Goal: Task Accomplishment & Management: Use online tool/utility

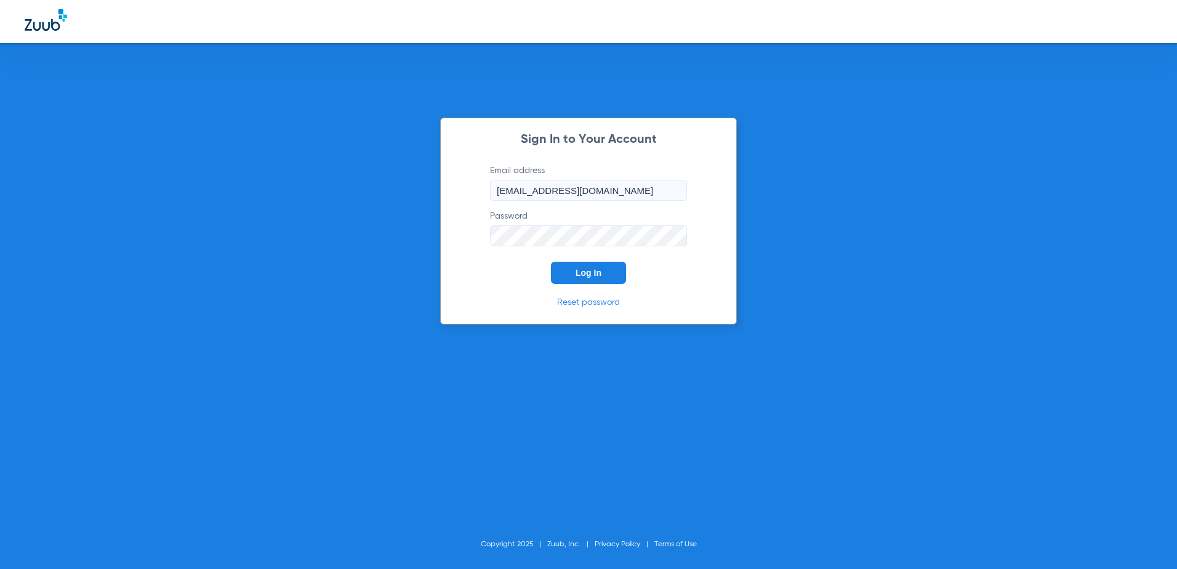
click at [582, 282] on button "Log In" at bounding box center [588, 273] width 75 height 22
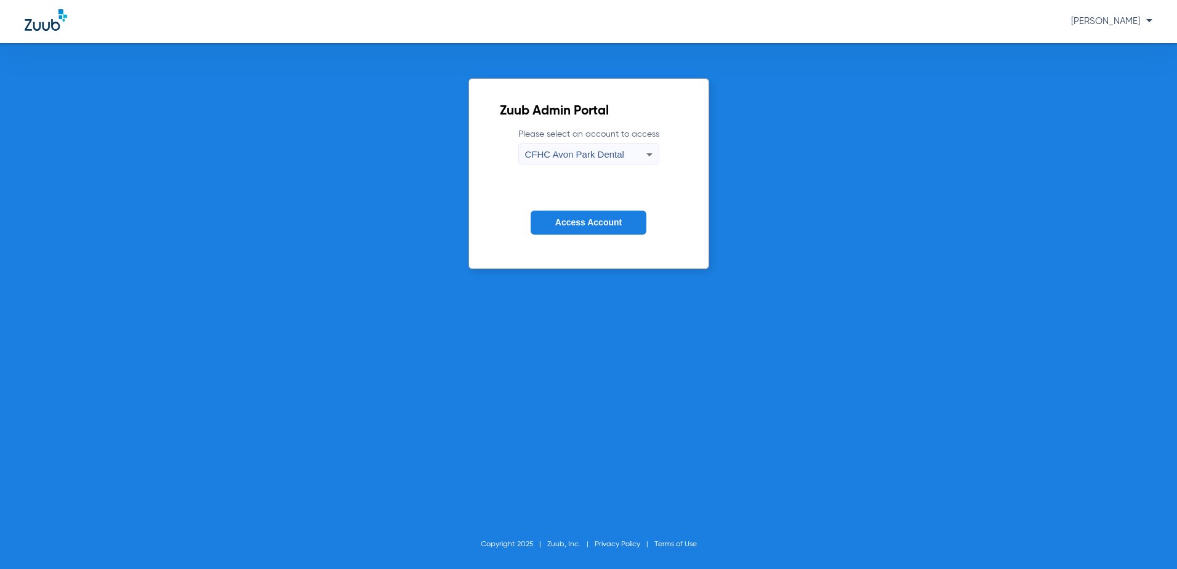
click at [640, 151] on div "CFHC Avon Park Dental" at bounding box center [585, 154] width 121 height 21
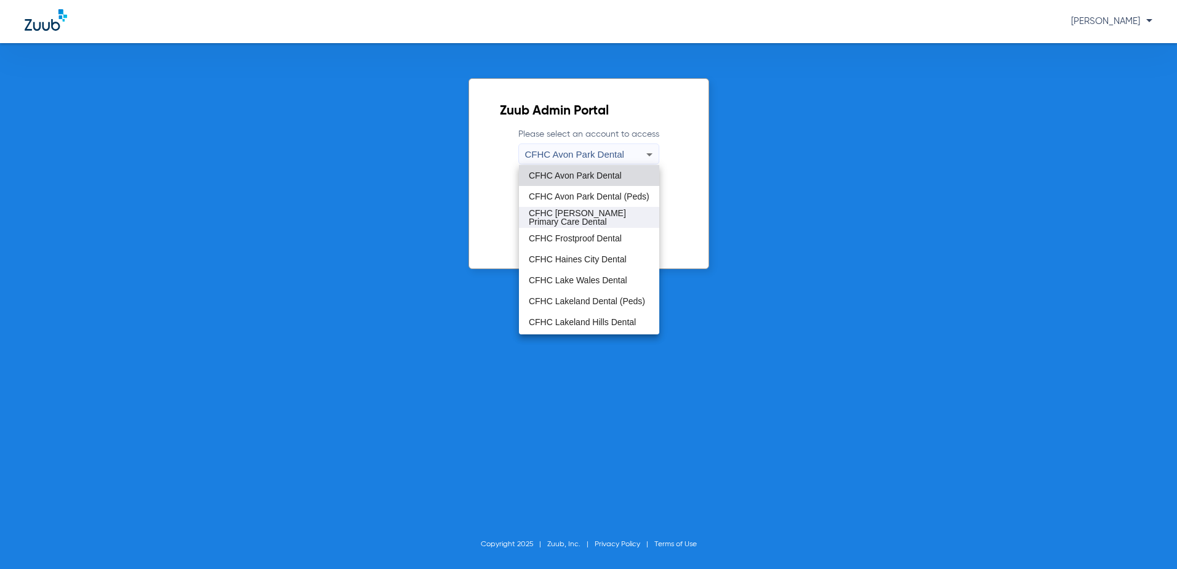
click at [574, 211] on span "CFHC [PERSON_NAME] Primary Care Dental" at bounding box center [589, 217] width 121 height 17
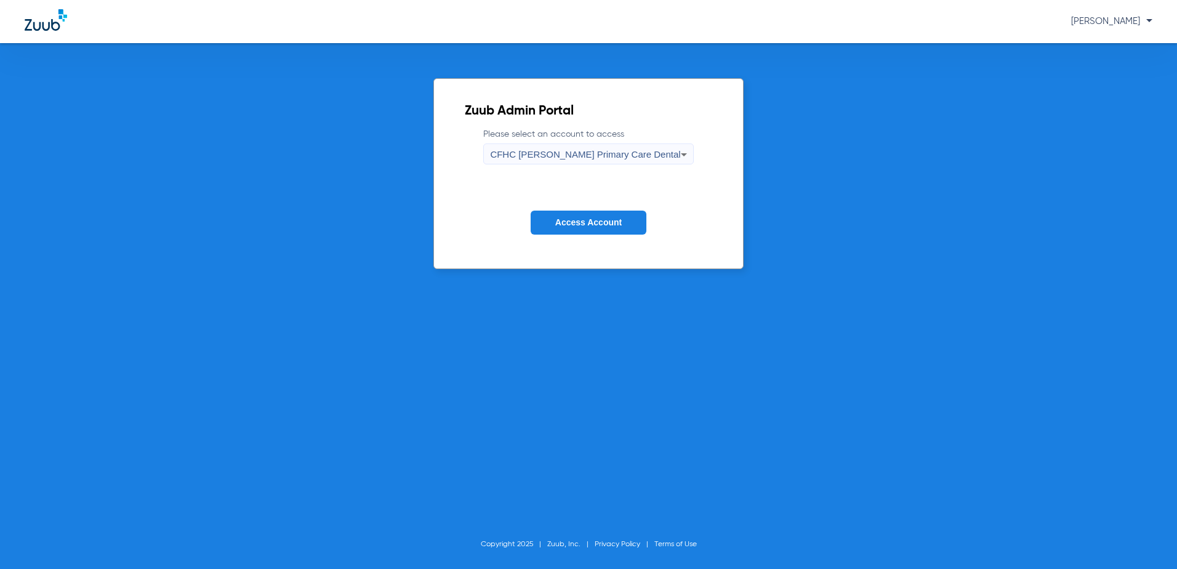
click at [584, 228] on button "Access Account" at bounding box center [589, 223] width 116 height 24
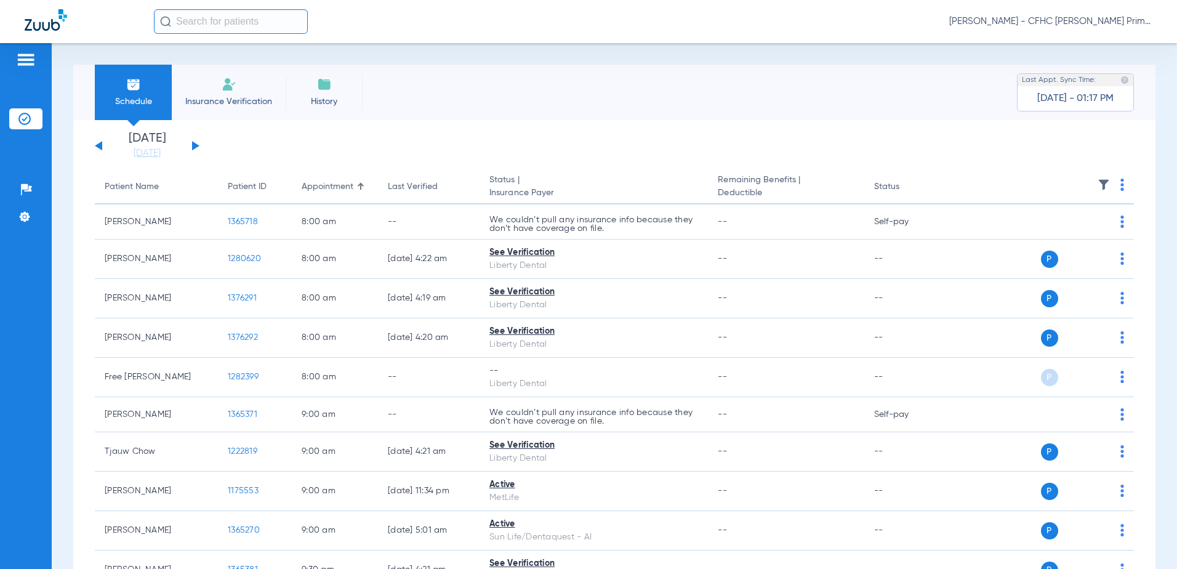
click at [196, 147] on button at bounding box center [195, 145] width 7 height 9
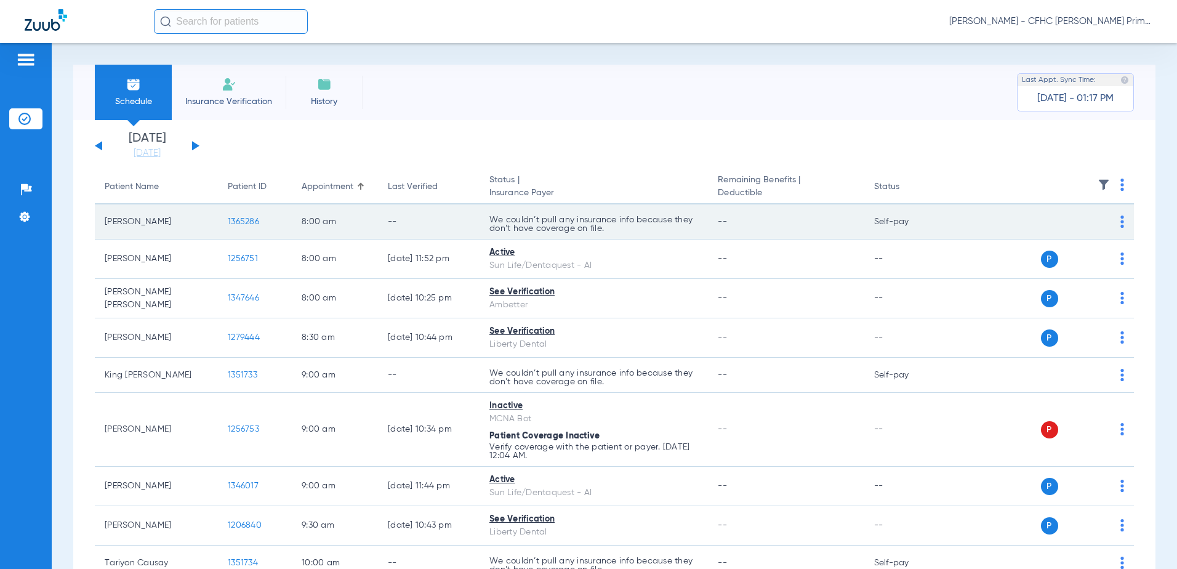
click at [247, 220] on span "1365286" at bounding box center [243, 221] width 31 height 9
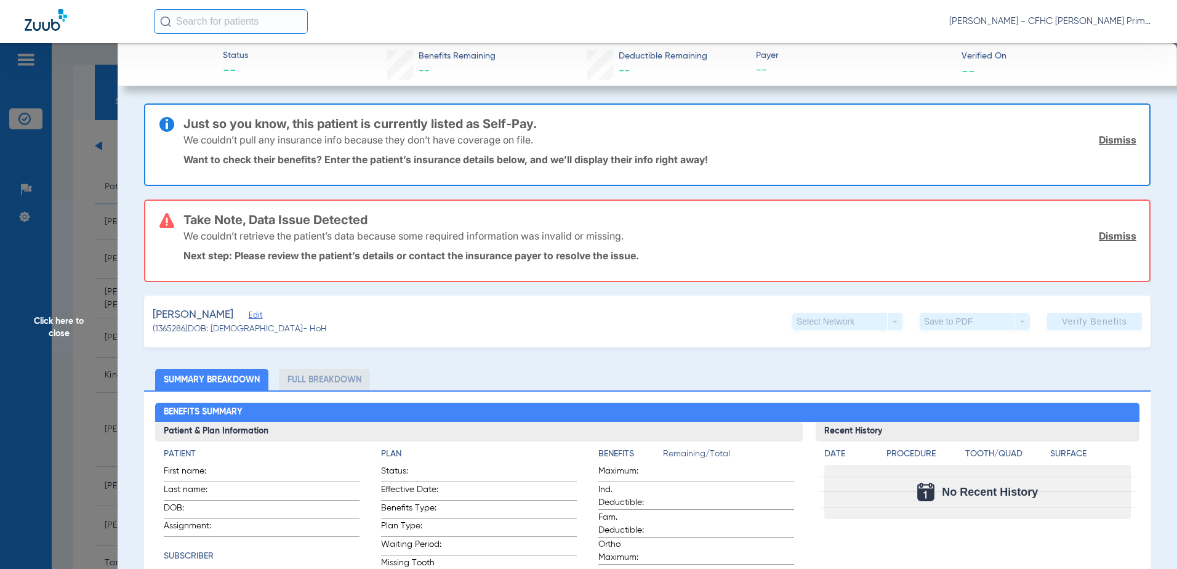
click at [260, 317] on span "Edit" at bounding box center [254, 317] width 11 height 12
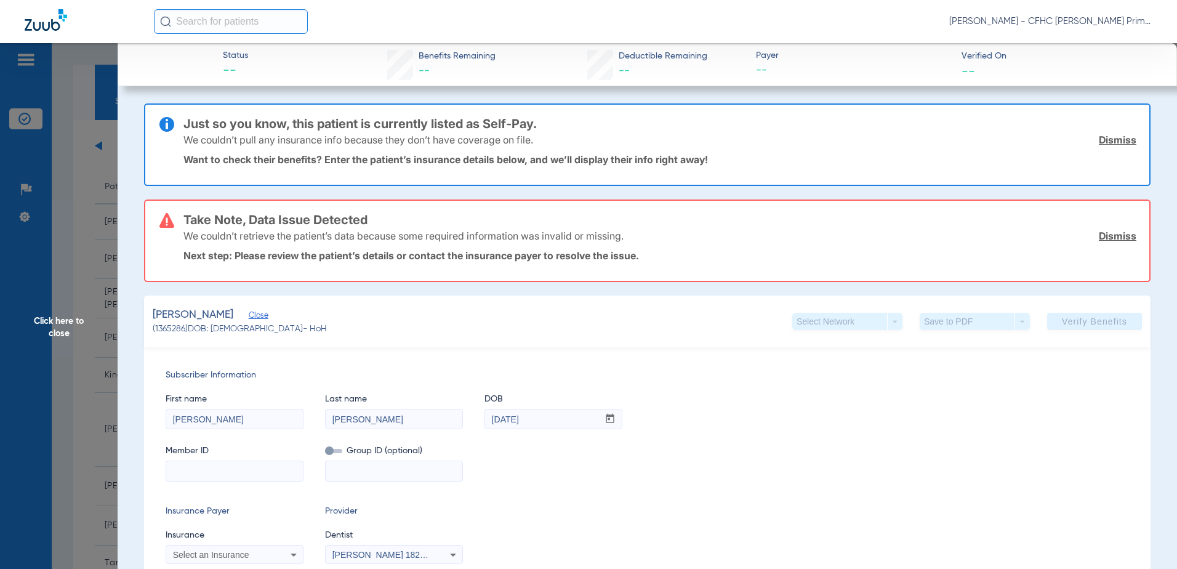
click at [260, 314] on span "Close" at bounding box center [254, 317] width 11 height 12
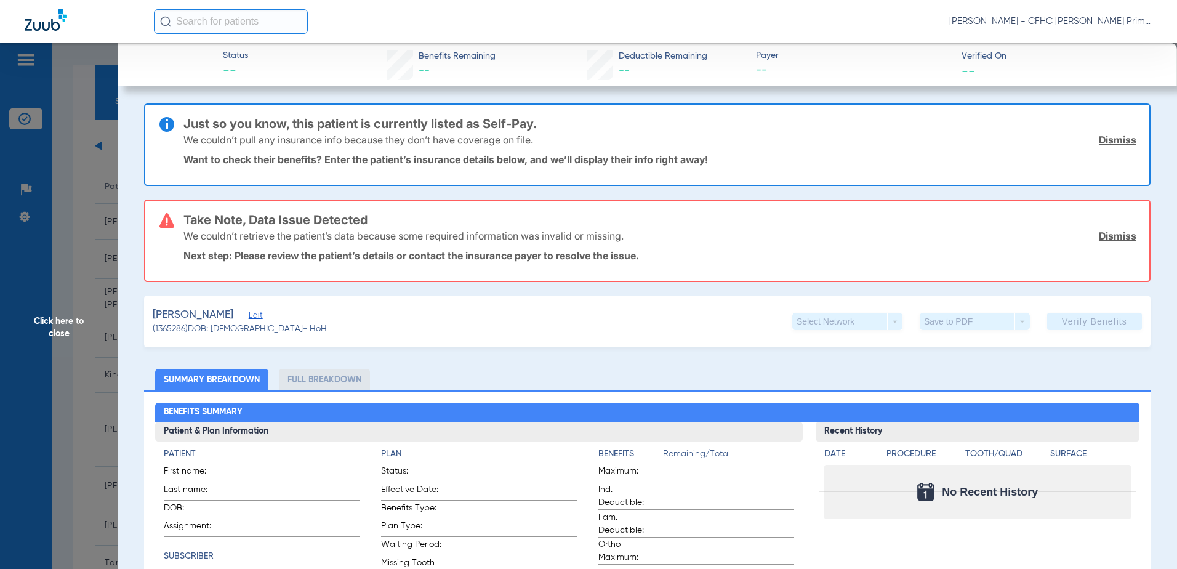
click at [260, 315] on span "Edit" at bounding box center [254, 317] width 11 height 12
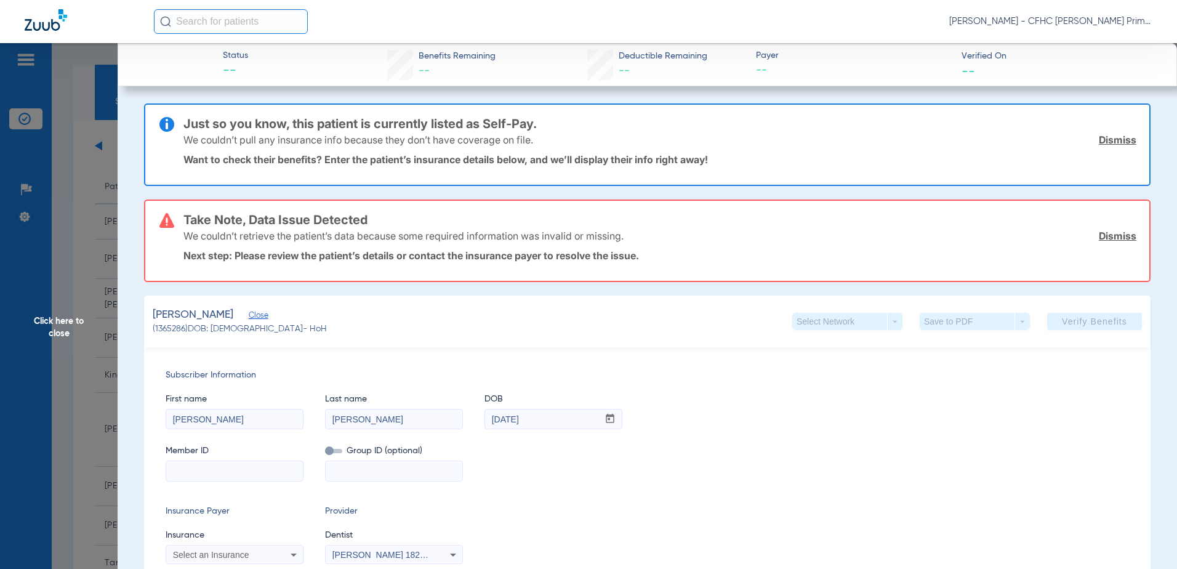
click at [66, 318] on span "Click here to close" at bounding box center [59, 327] width 118 height 569
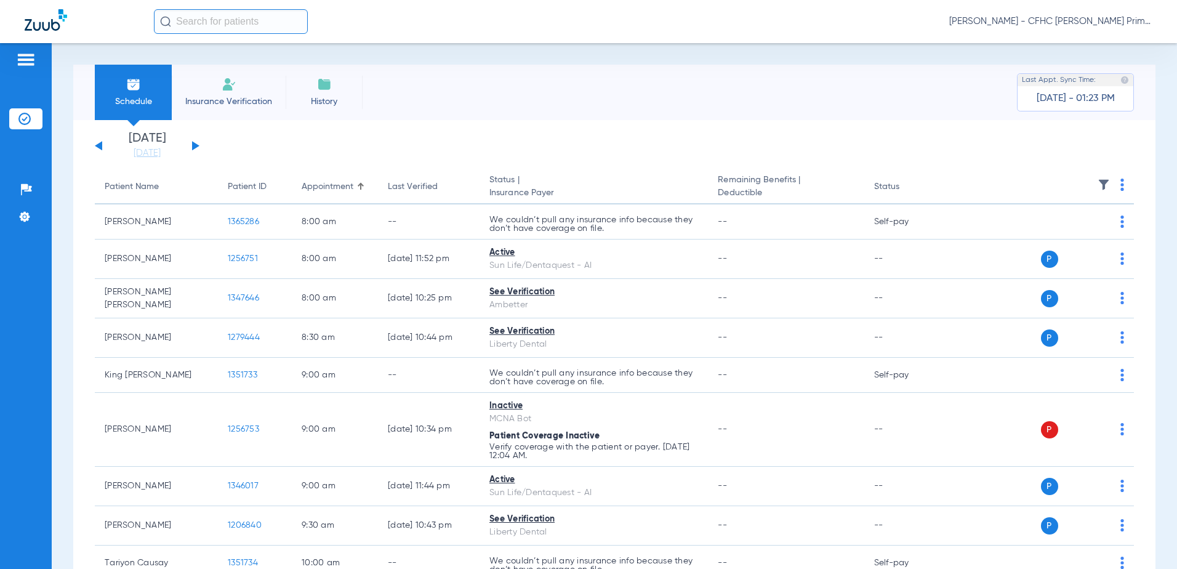
click at [99, 147] on button at bounding box center [98, 145] width 7 height 9
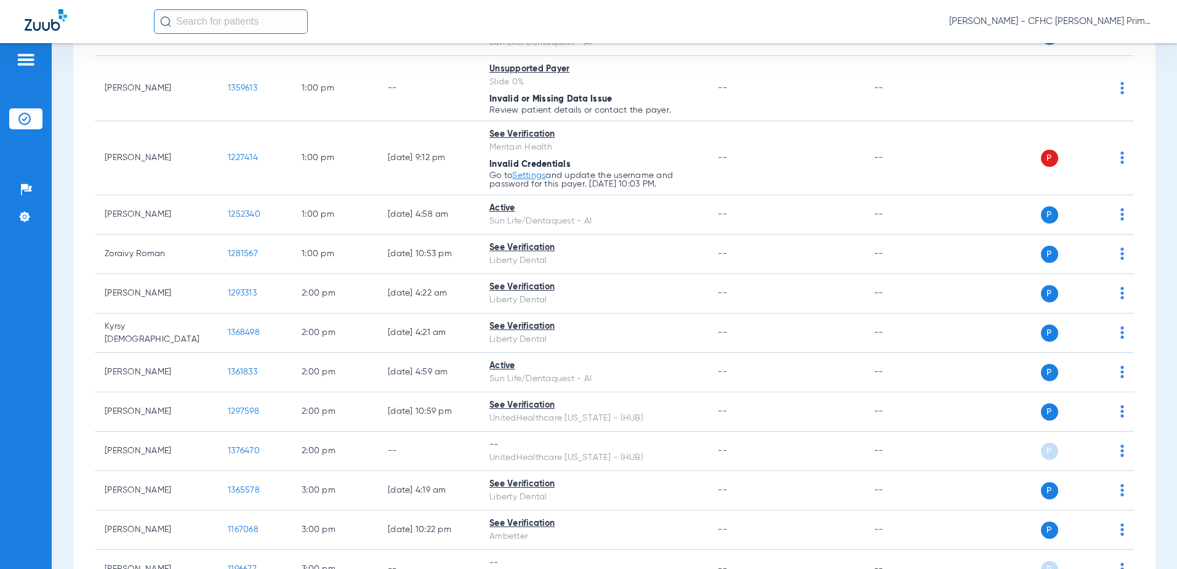
scroll to position [985, 0]
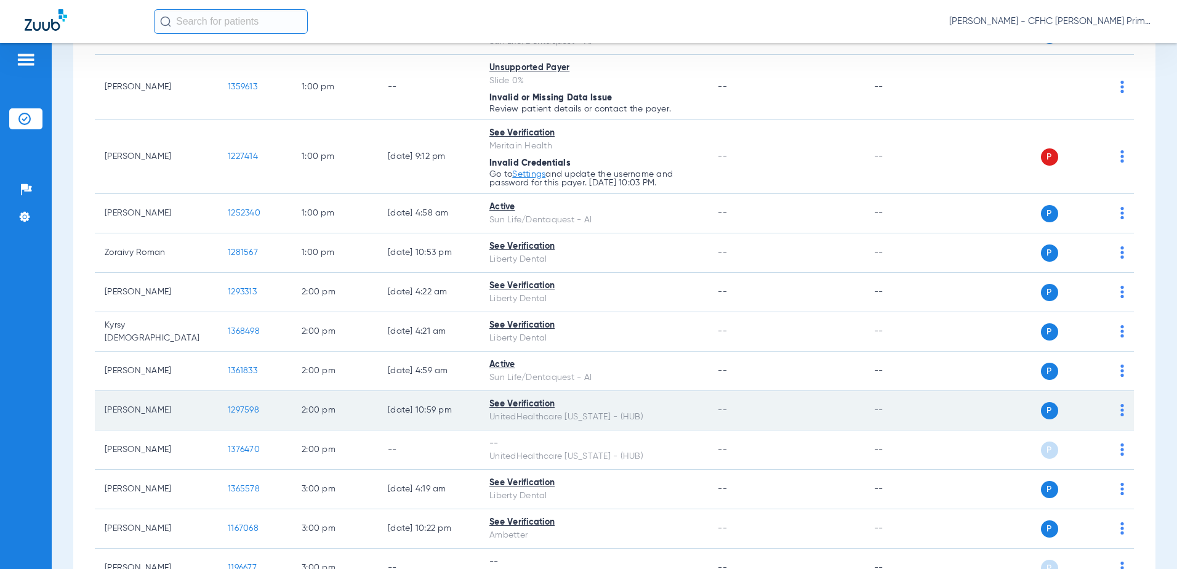
click at [238, 412] on span "1297598" at bounding box center [243, 410] width 31 height 9
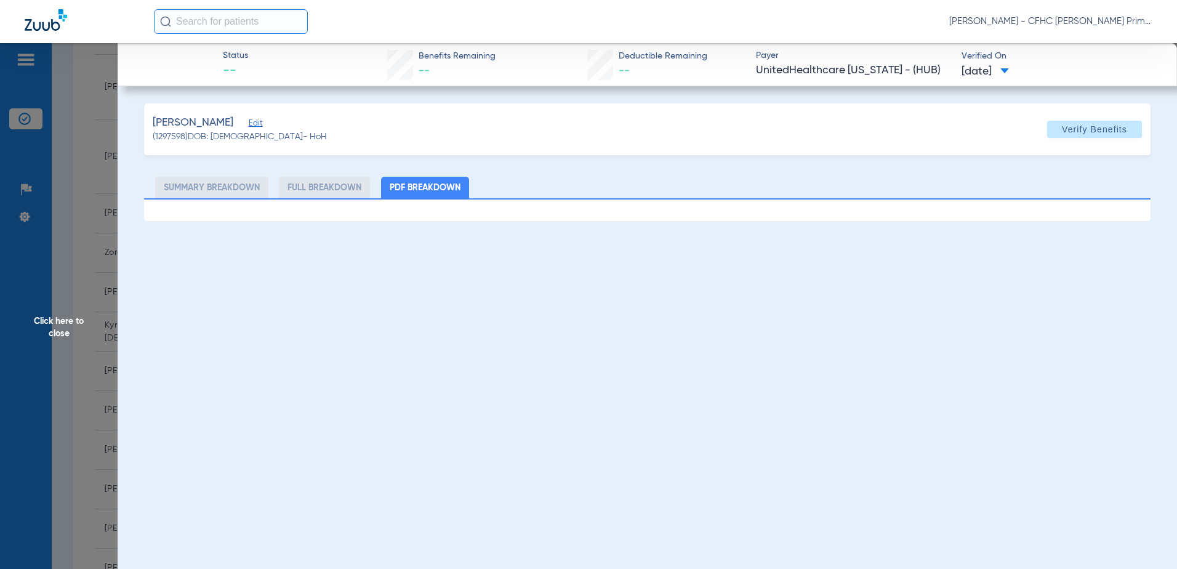
click at [249, 125] on span "Edit" at bounding box center [254, 125] width 11 height 12
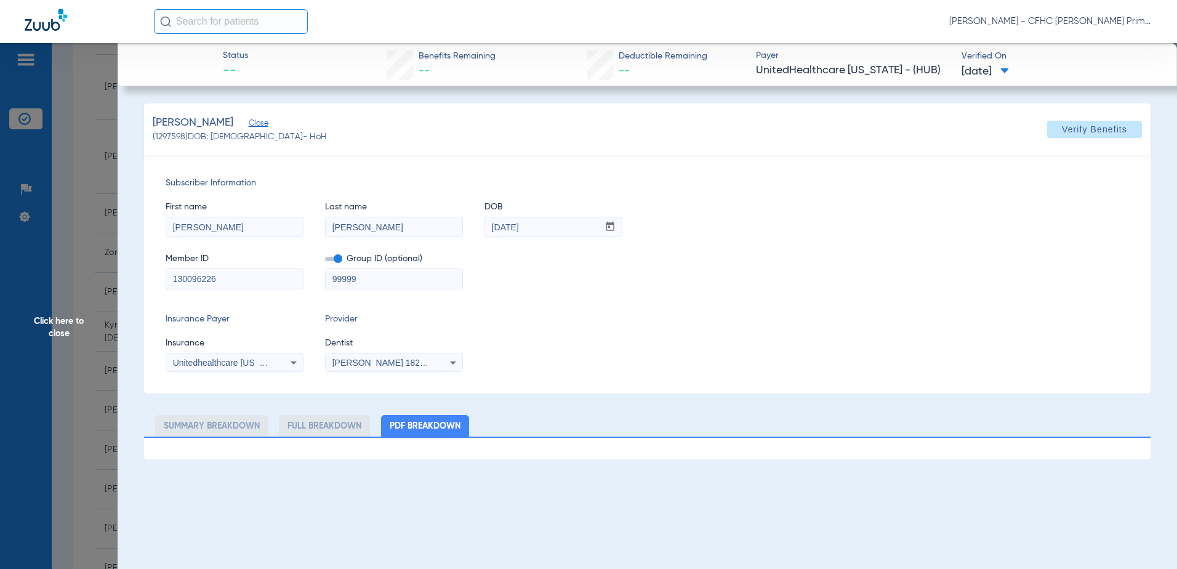
click at [56, 318] on span "Click here to close" at bounding box center [59, 327] width 118 height 569
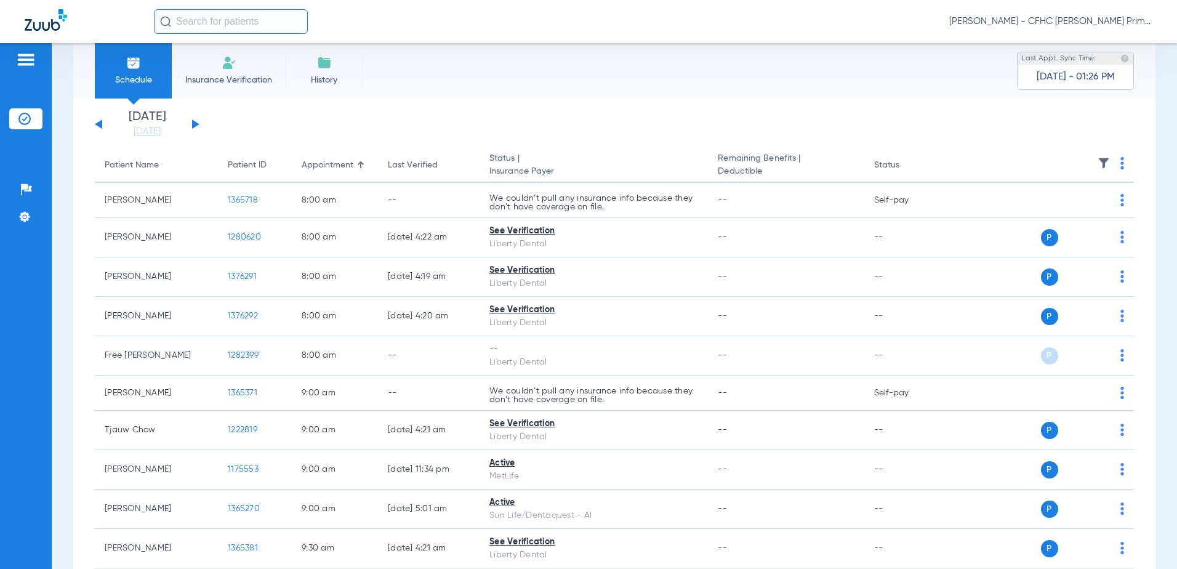
scroll to position [0, 0]
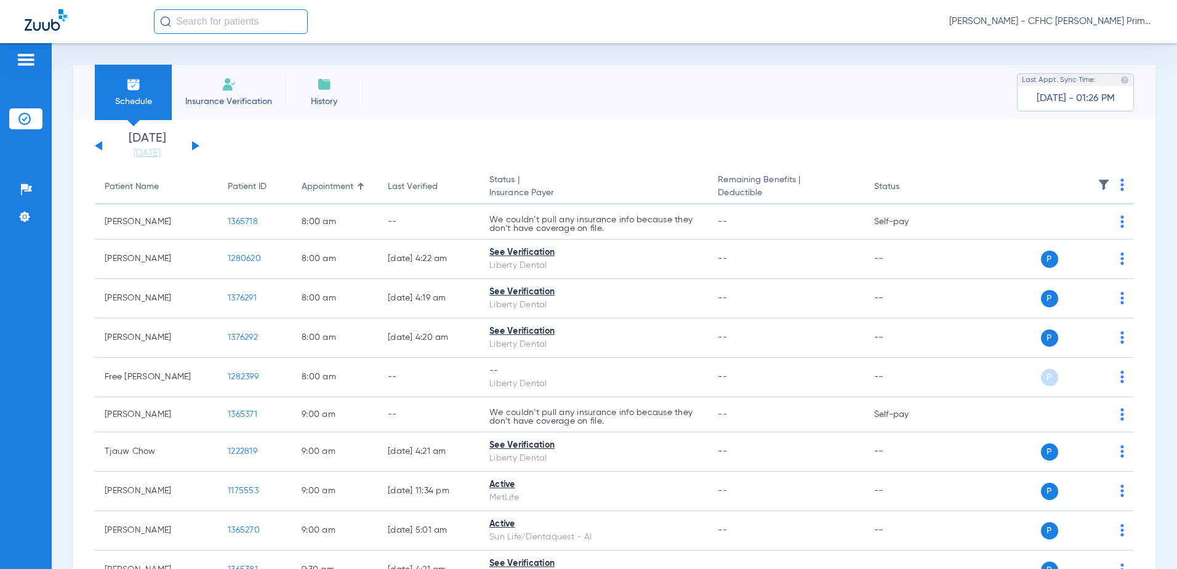
click at [198, 148] on div "[DATE] [DATE] [DATE] [DATE] [DATE] [DATE] [DATE] [DATE] [DATE] [DATE] [DATE] [D…" at bounding box center [147, 145] width 105 height 27
click at [193, 143] on button at bounding box center [195, 145] width 7 height 9
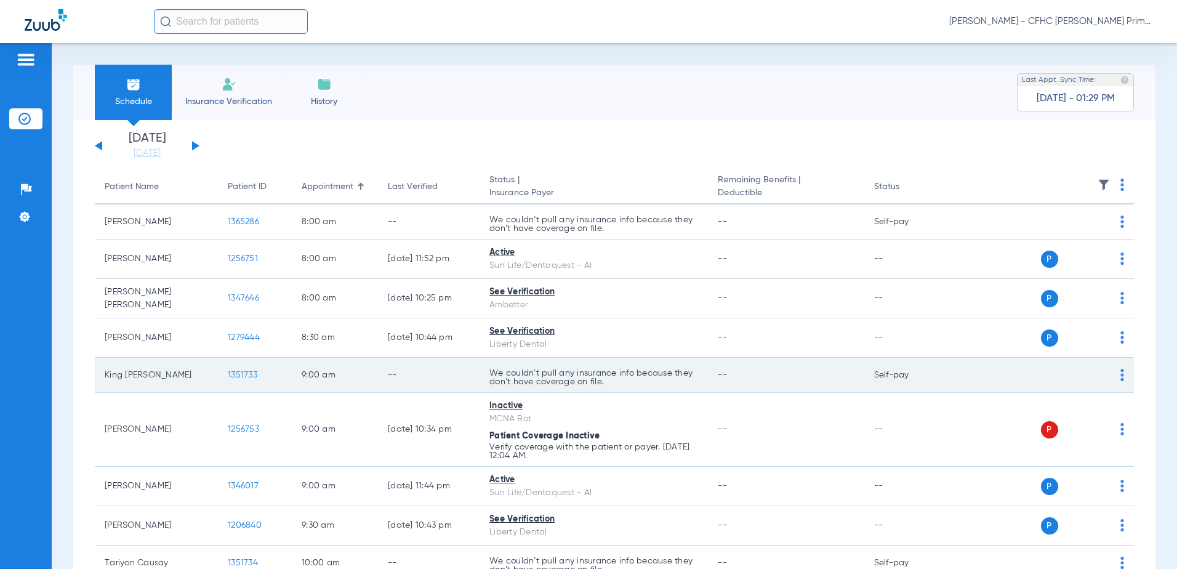
click at [251, 377] on span "1351733" at bounding box center [243, 375] width 30 height 9
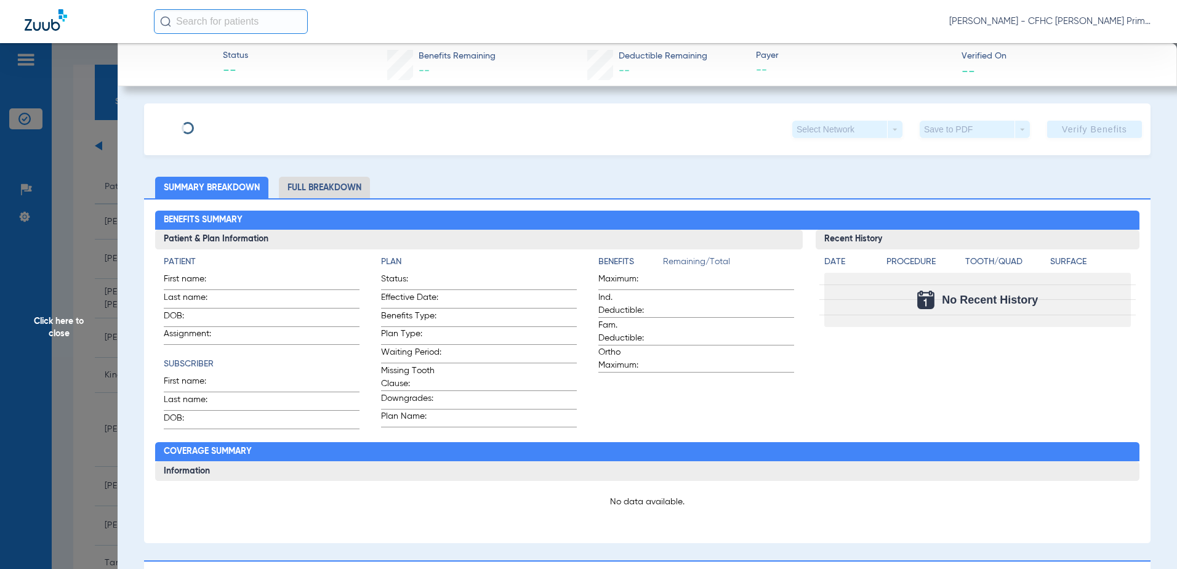
type input "KING"
type input "[PERSON_NAME]"
type input "[DATE]"
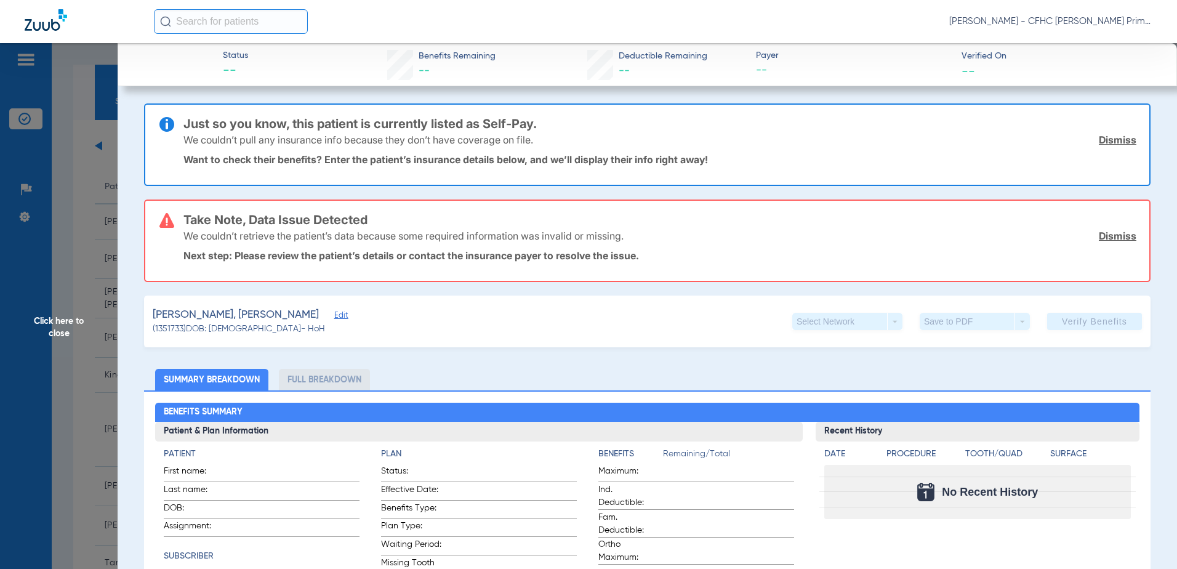
click at [334, 315] on span "Edit" at bounding box center [339, 317] width 11 height 12
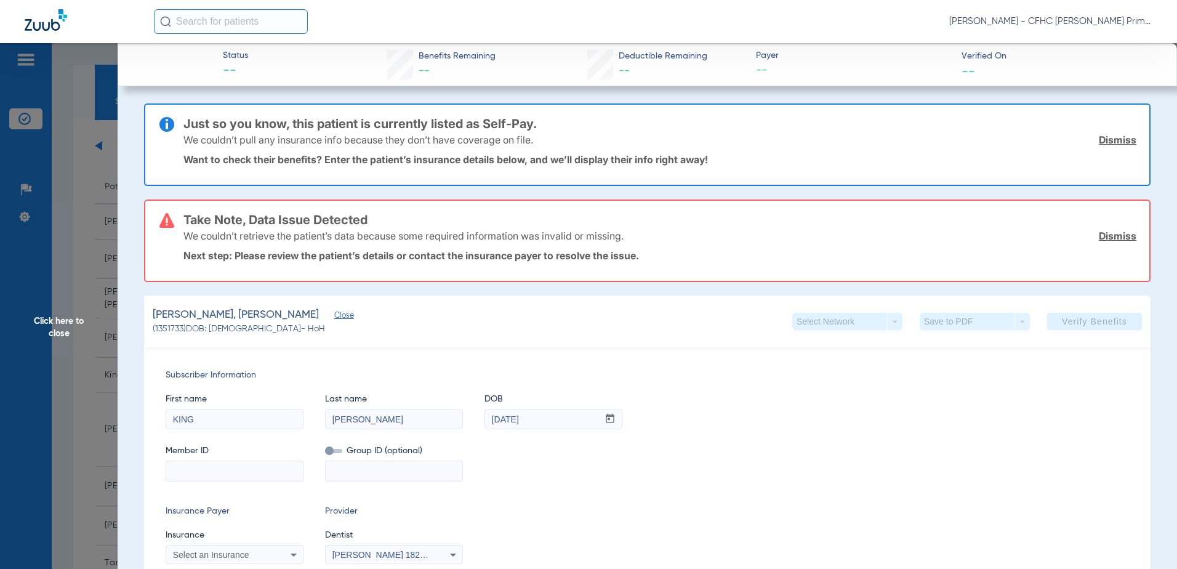
click at [71, 317] on span "Click here to close" at bounding box center [59, 327] width 118 height 569
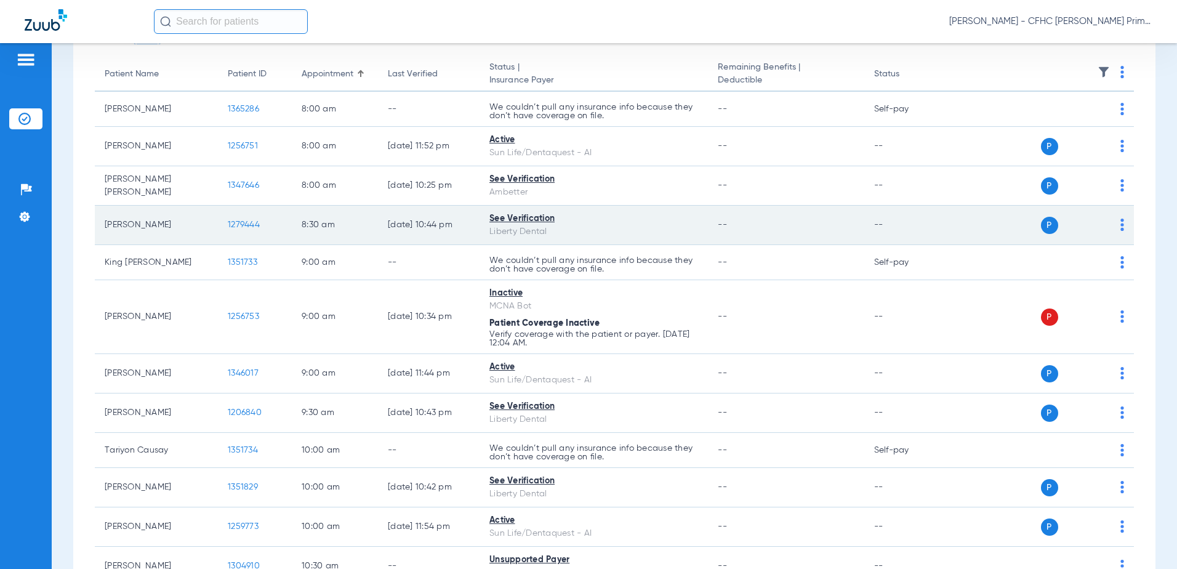
scroll to position [123, 0]
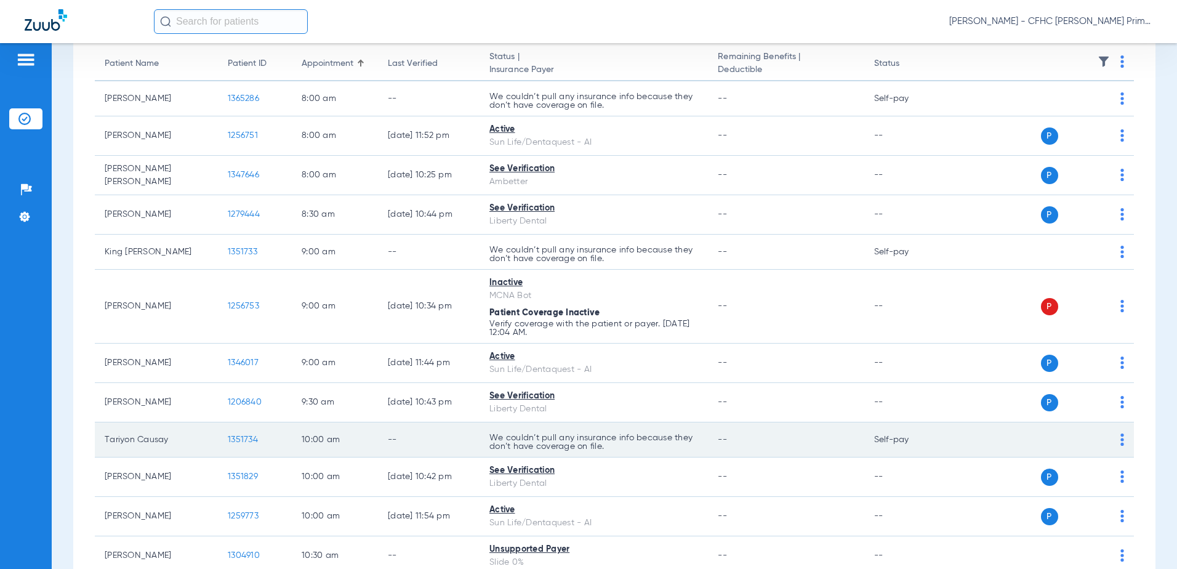
click at [243, 440] on span "1351734" at bounding box center [243, 439] width 30 height 9
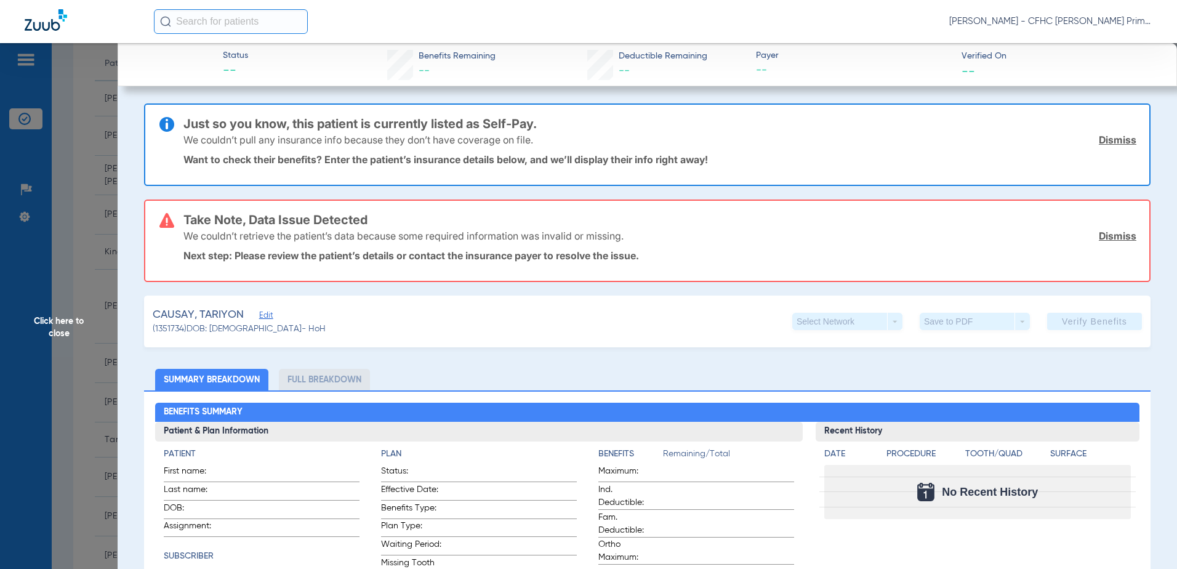
click at [265, 313] on span "Edit" at bounding box center [264, 317] width 11 height 12
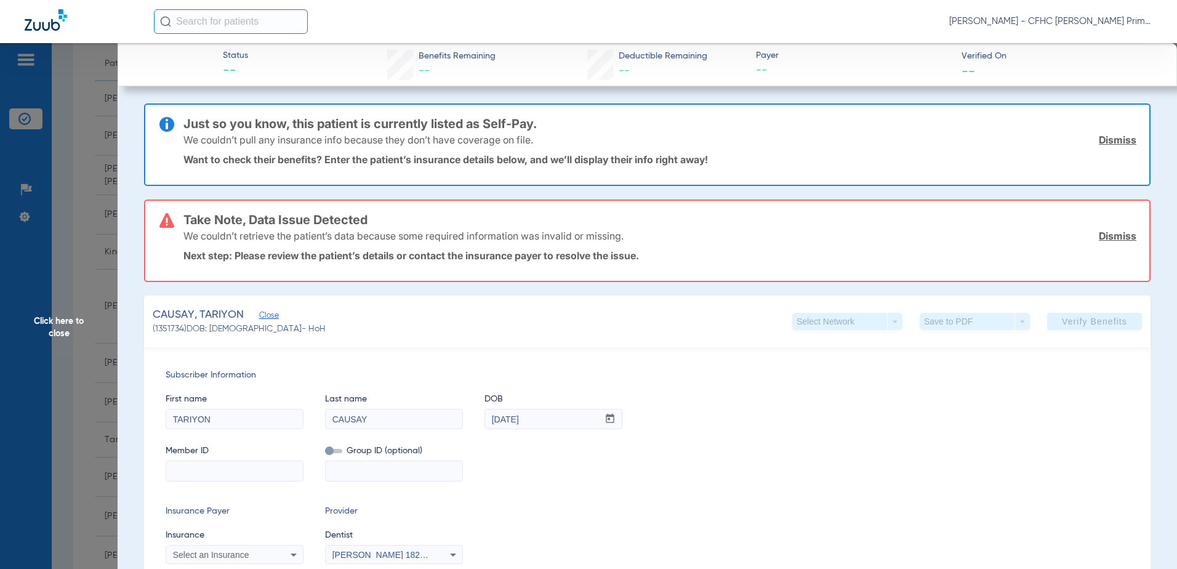
scroll to position [62, 0]
